Goal: Transaction & Acquisition: Subscribe to service/newsletter

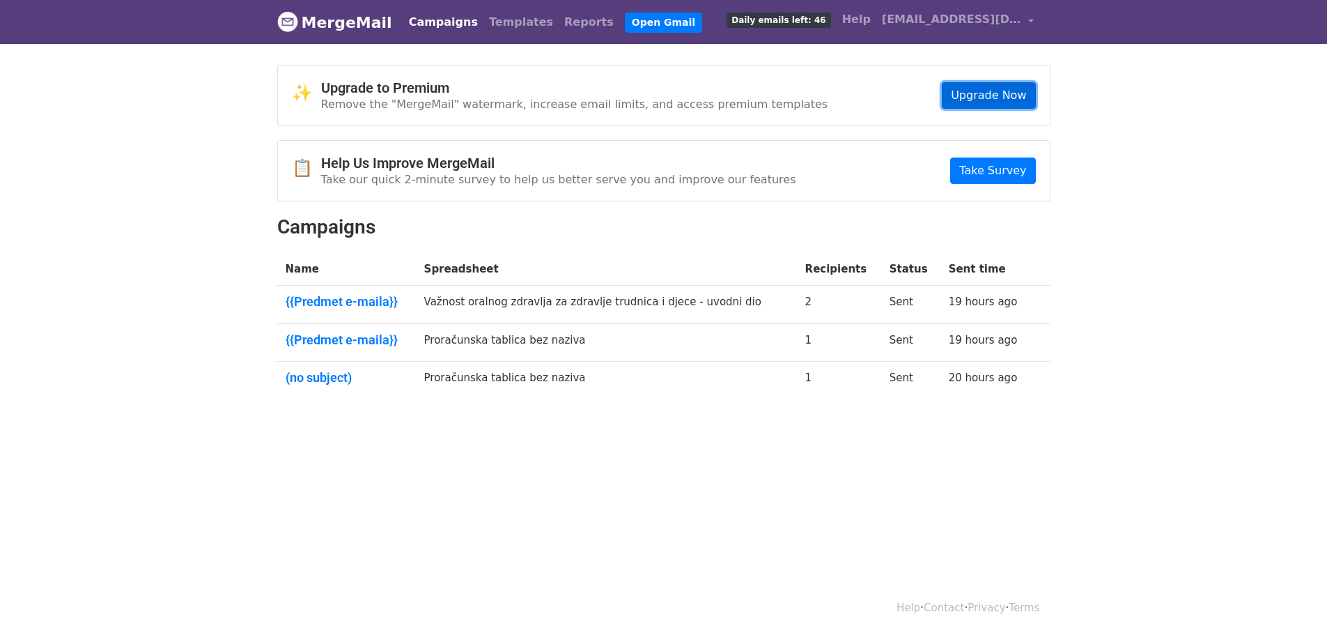
click at [982, 89] on link "Upgrade Now" at bounding box center [988, 95] width 93 height 26
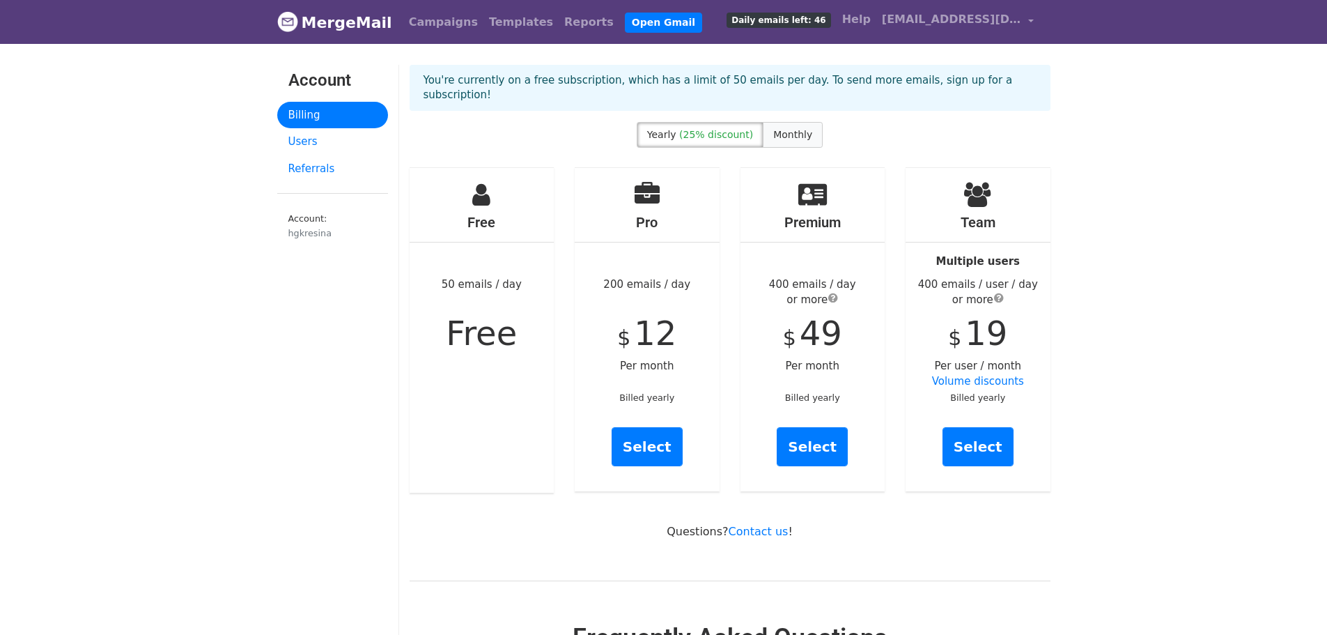
click at [782, 129] on span "Monthly" at bounding box center [792, 134] width 39 height 11
click at [651, 431] on link "Select" at bounding box center [647, 446] width 71 height 39
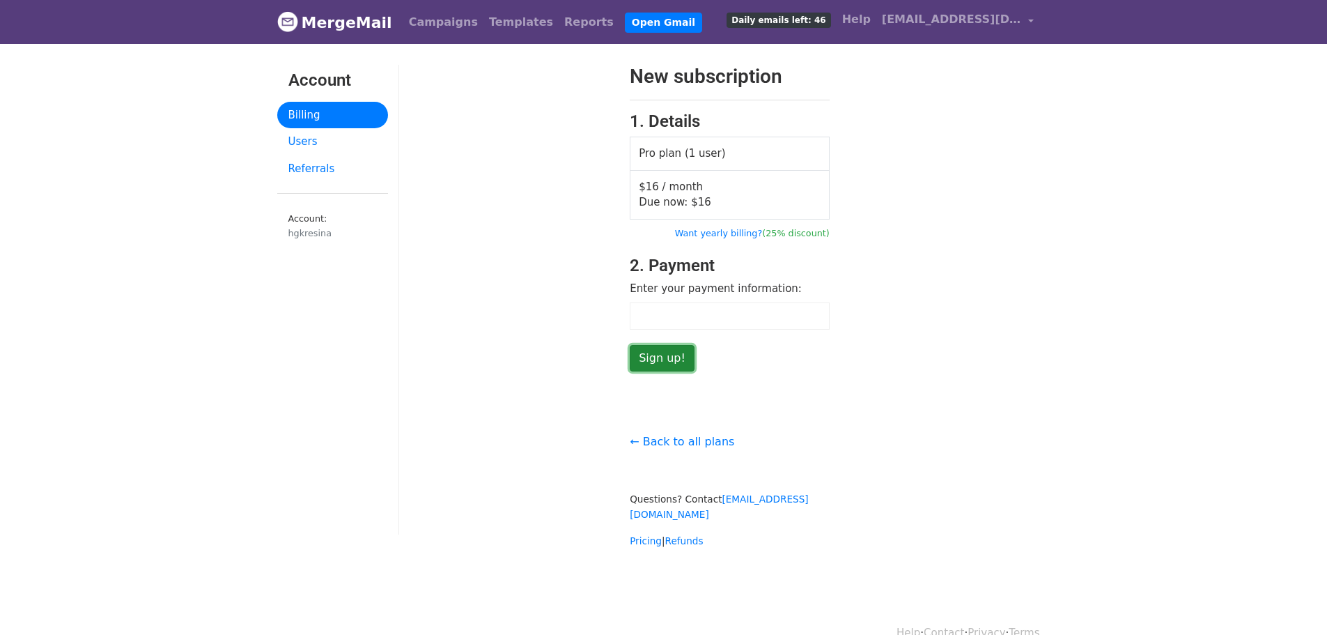
click at [666, 361] on input "Sign up!" at bounding box center [662, 358] width 65 height 26
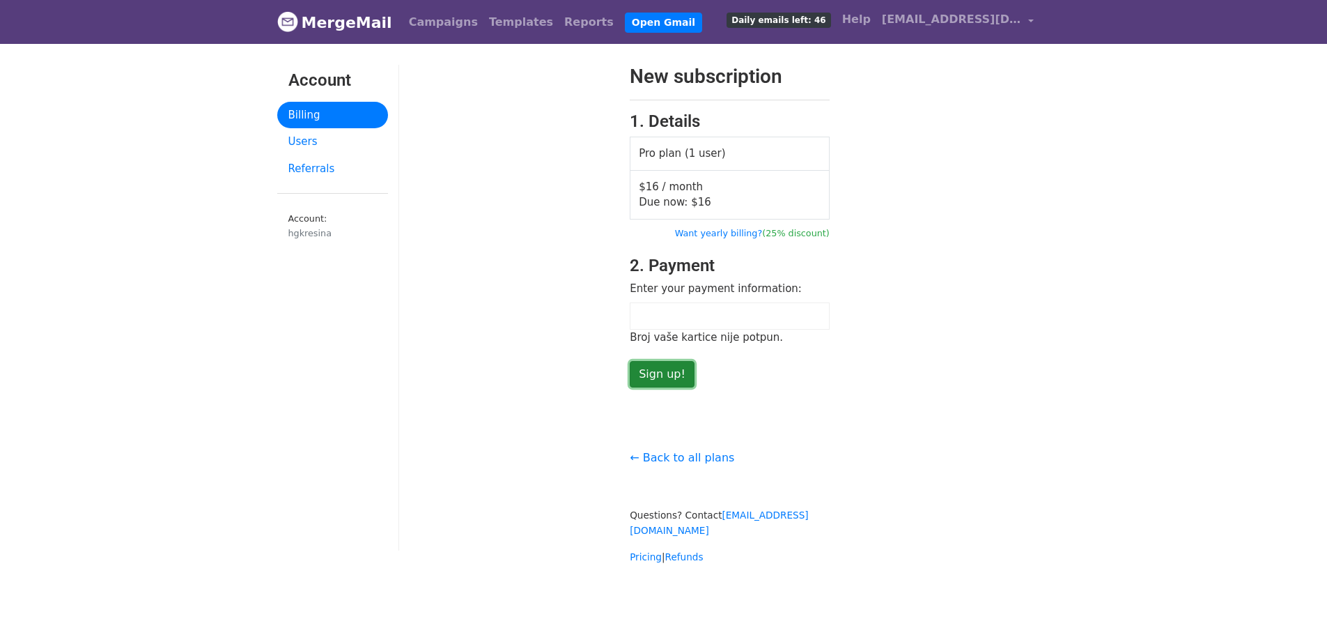
click at [678, 369] on input "Sign up!" at bounding box center [662, 374] width 65 height 26
click at [674, 369] on input "Sign up!" at bounding box center [662, 374] width 65 height 26
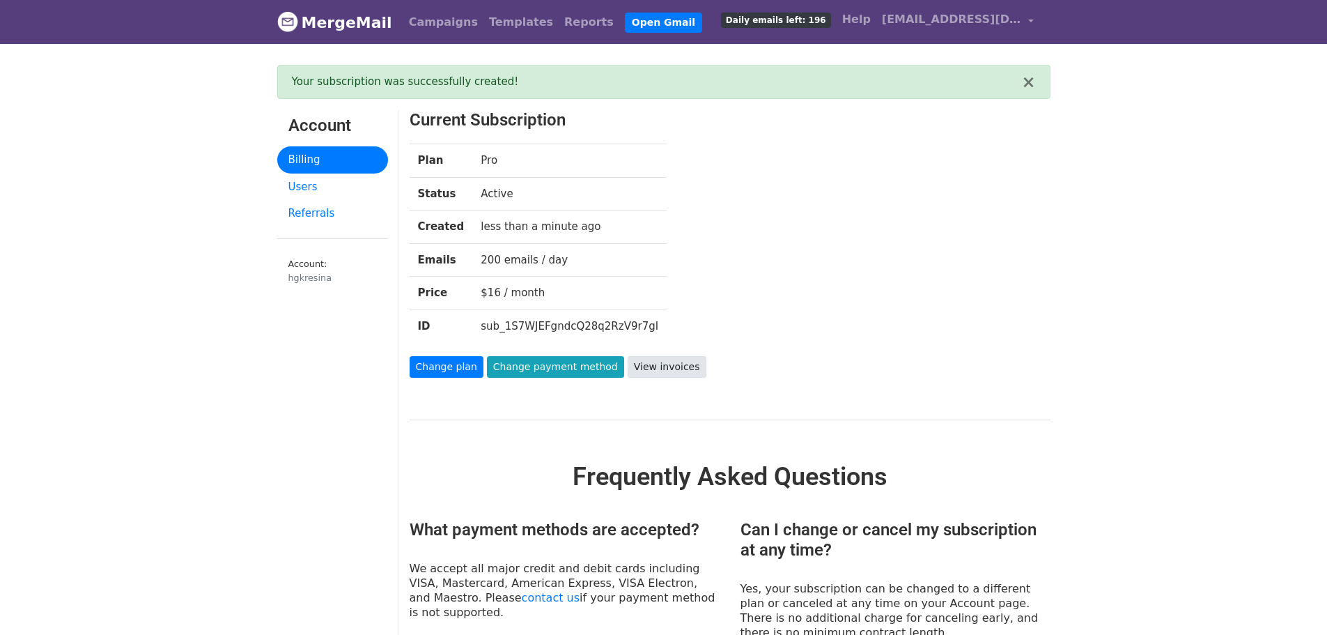
click at [644, 365] on link "View invoices" at bounding box center [667, 367] width 79 height 22
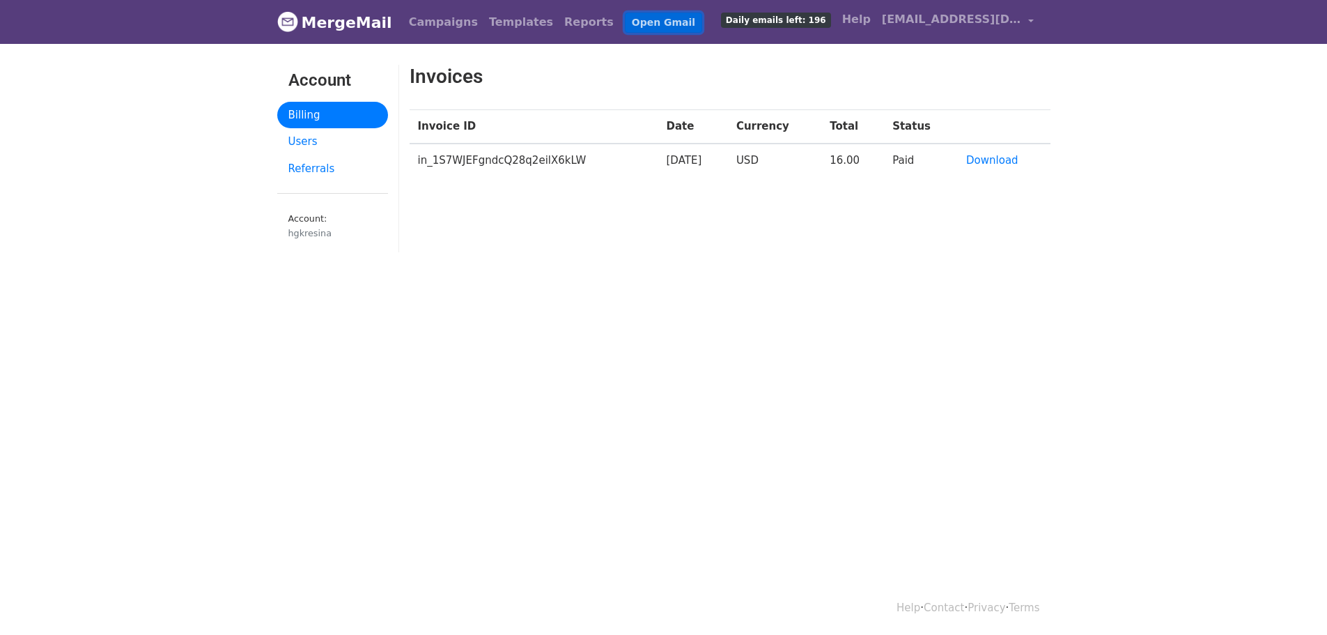
click at [625, 26] on link "Open Gmail" at bounding box center [663, 23] width 77 height 20
